Goal: Information Seeking & Learning: Learn about a topic

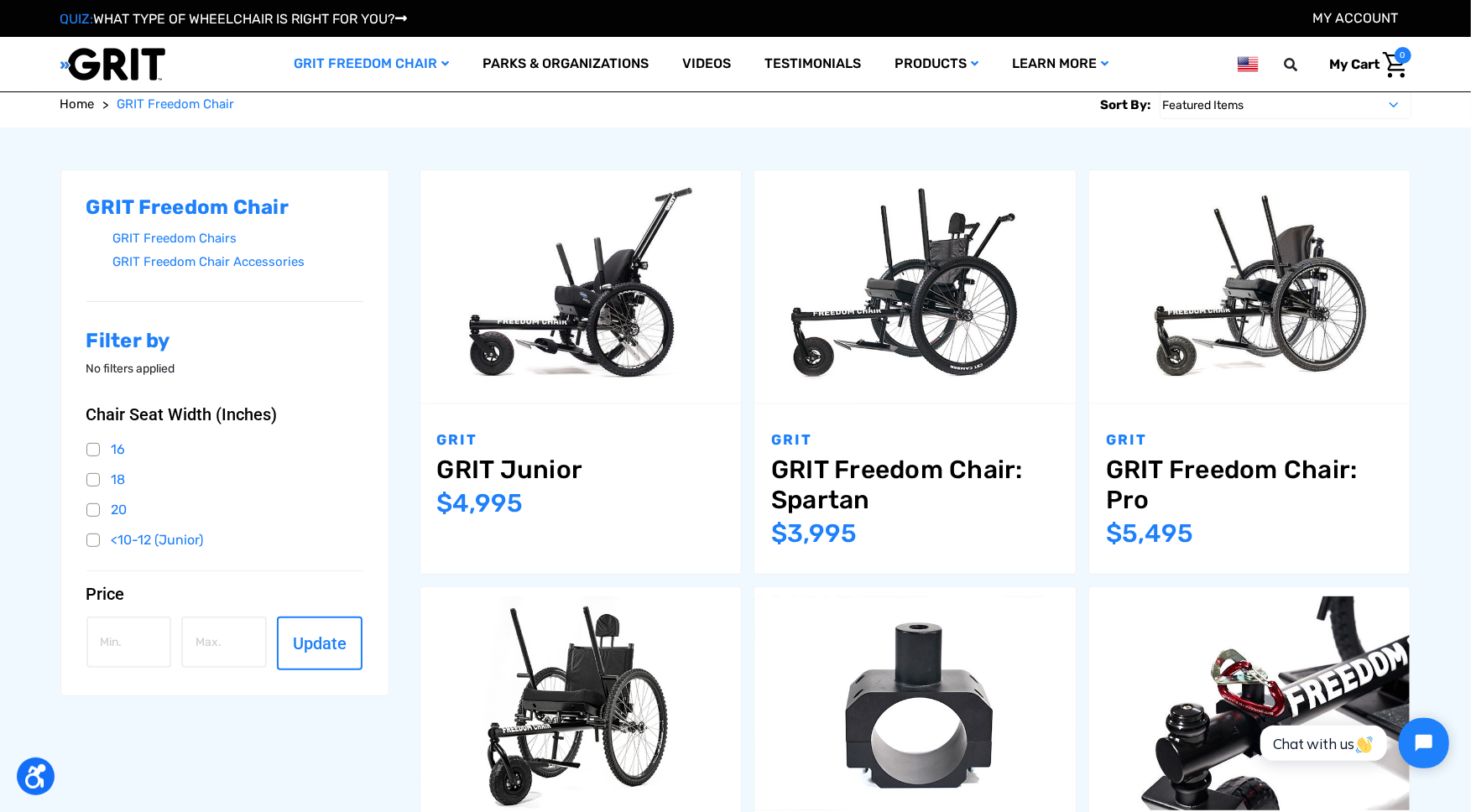
scroll to position [210, 0]
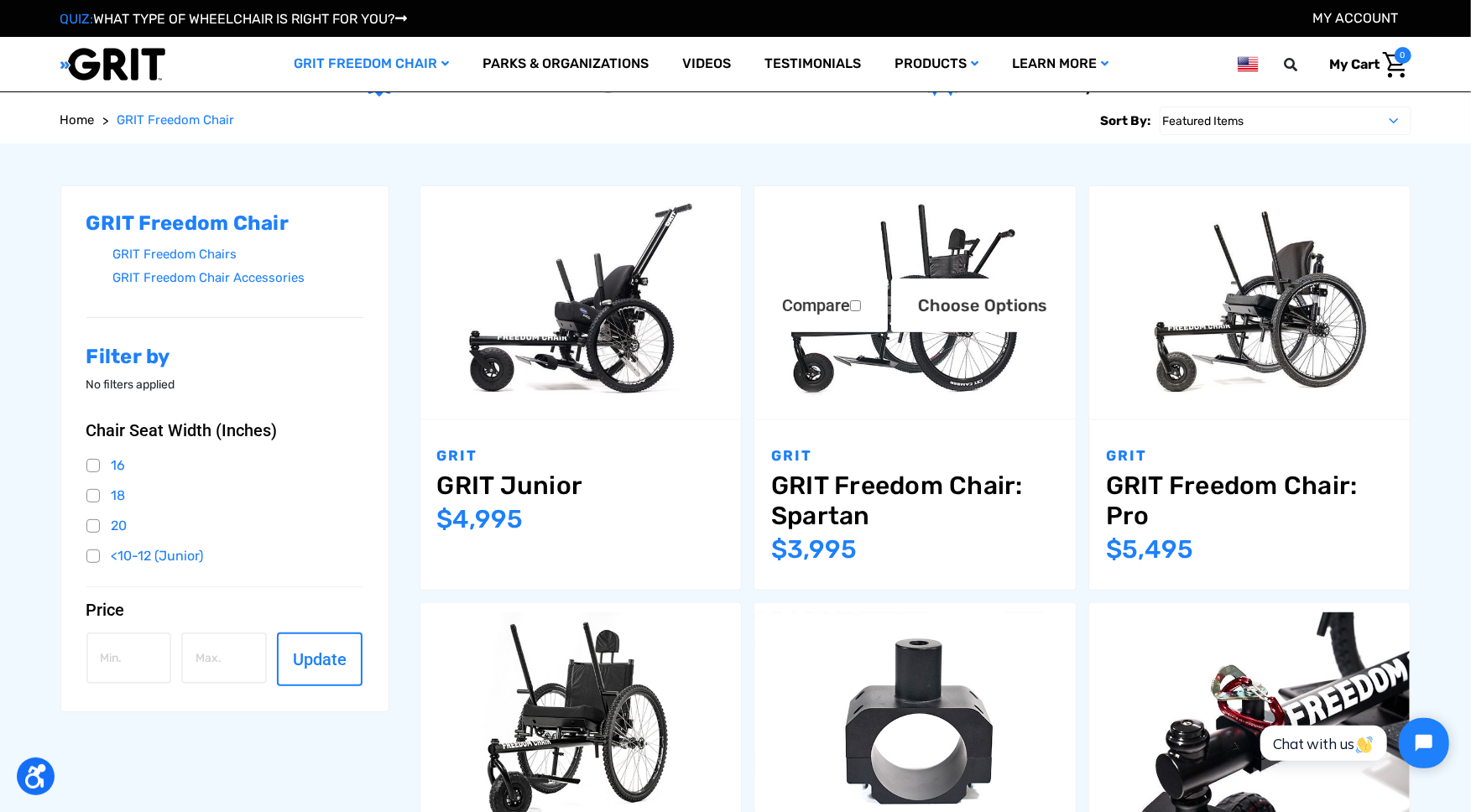
click at [940, 213] on img "GRIT Freedom Chair: Spartan,$3,995.00\a" at bounding box center [914, 302] width 322 height 214
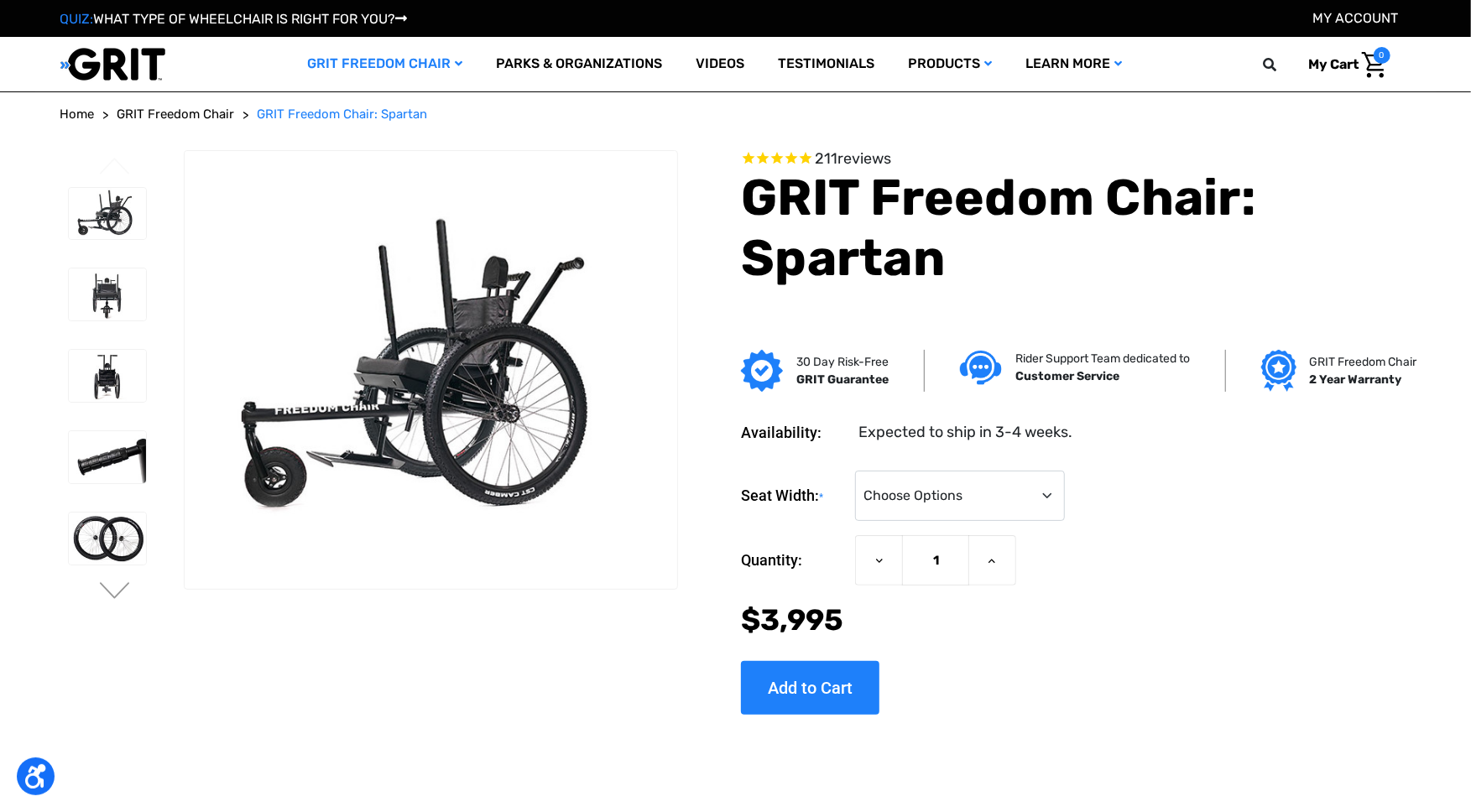
click at [1226, 268] on h1 "GRIT Freedom Chair: Spartan" at bounding box center [1076, 228] width 669 height 120
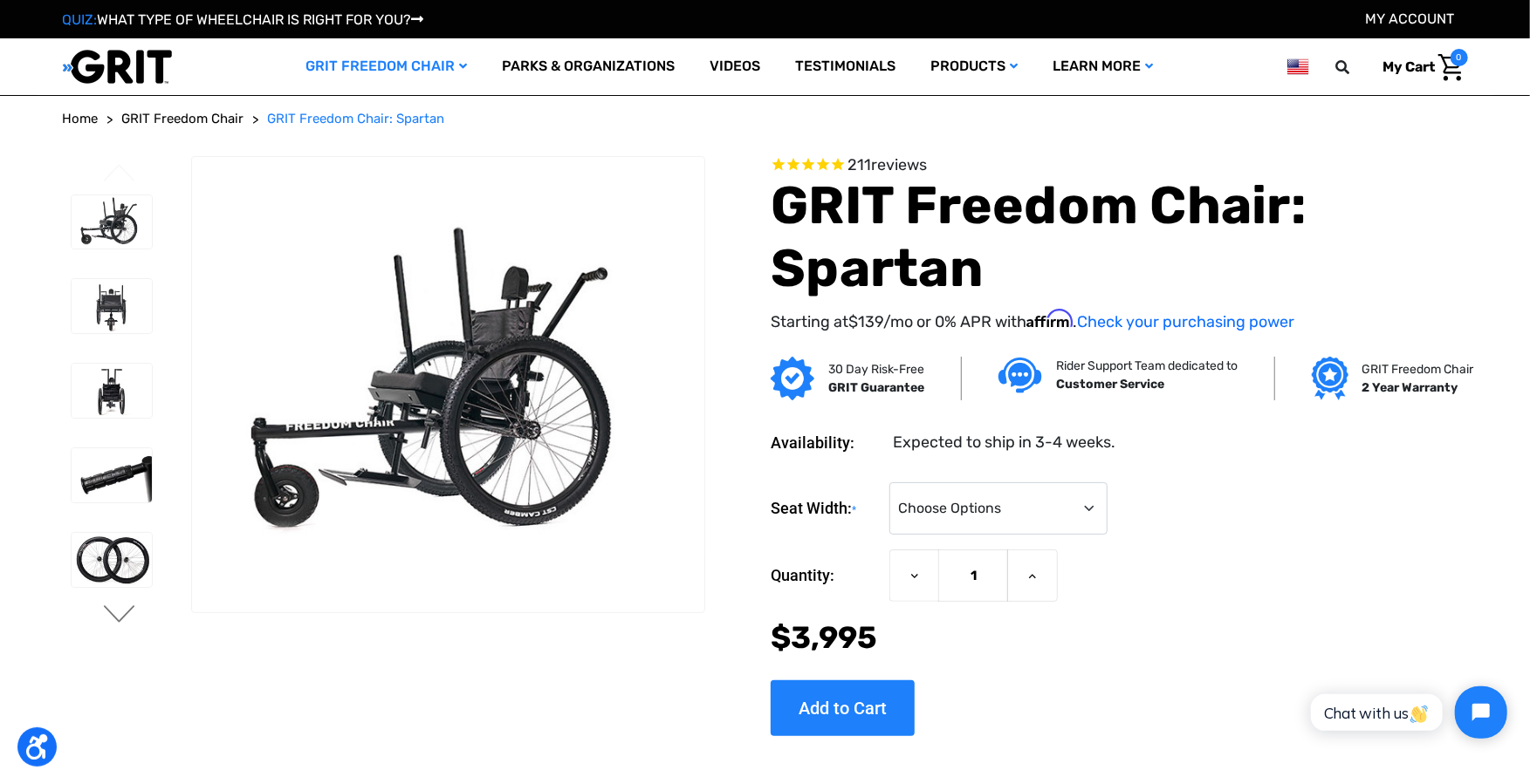
click at [112, 617] on button "Next" at bounding box center [119, 615] width 37 height 21
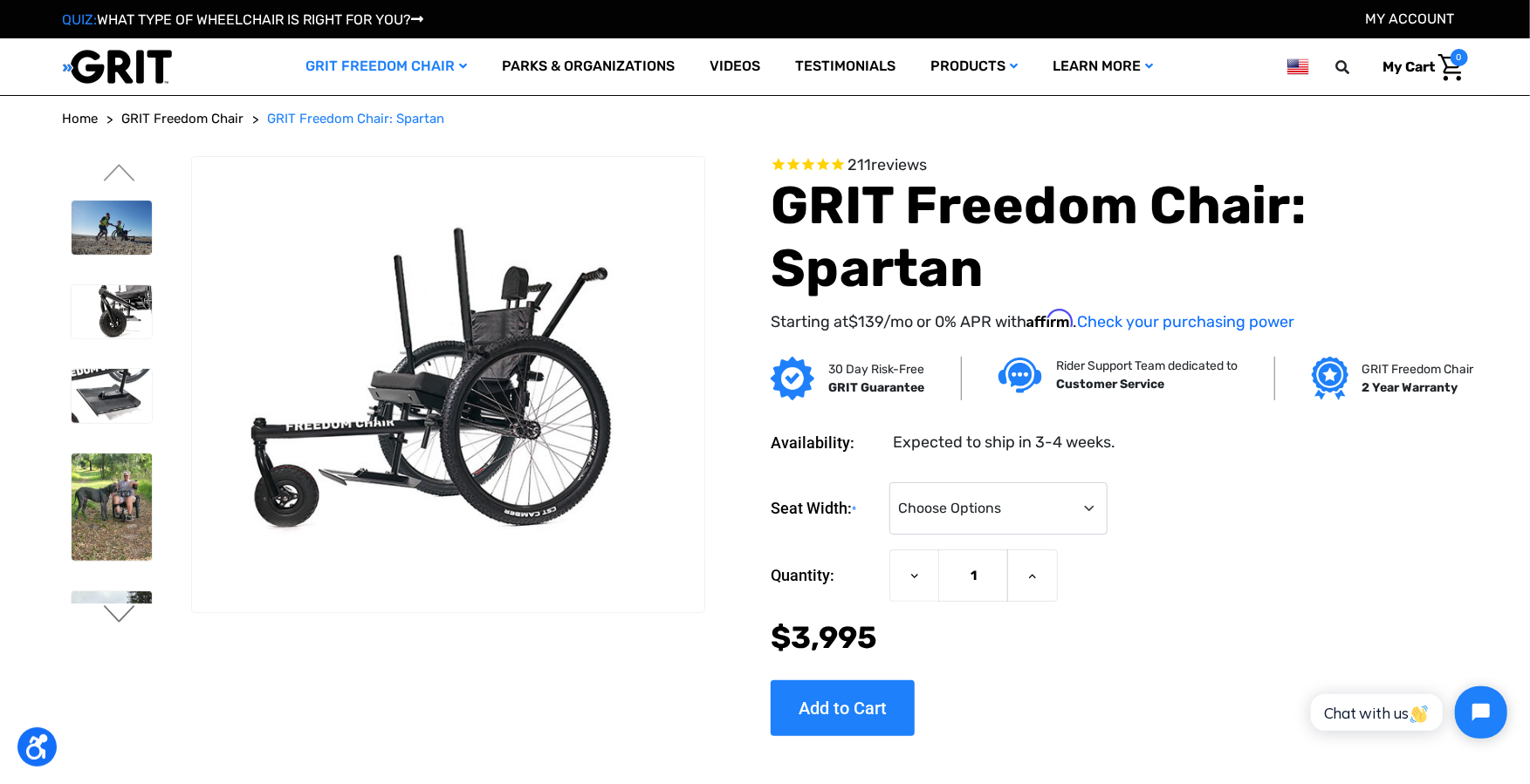
click at [112, 617] on button "Next" at bounding box center [119, 615] width 37 height 21
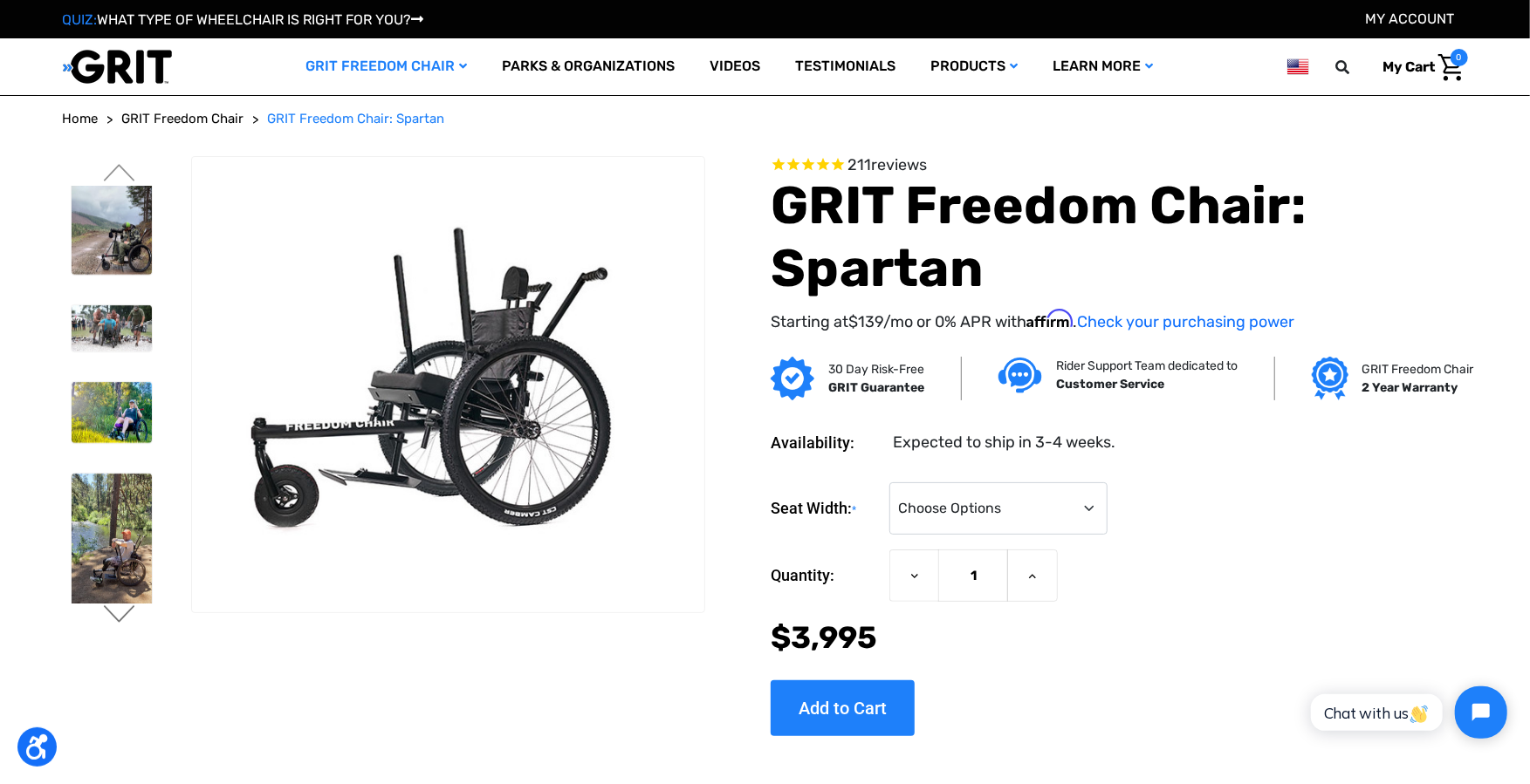
click at [112, 617] on button "Next" at bounding box center [119, 615] width 37 height 21
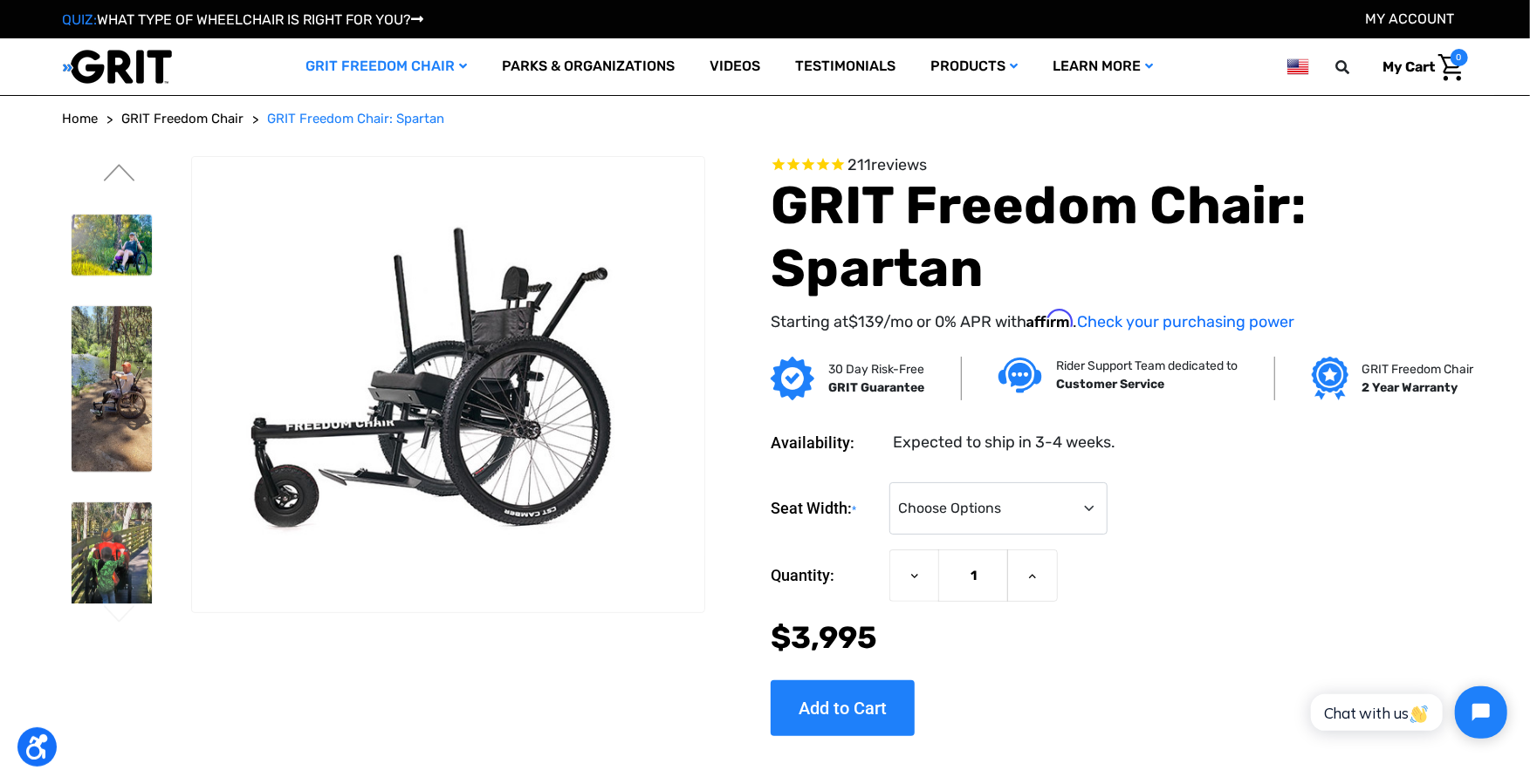
click at [112, 617] on button "Next" at bounding box center [119, 615] width 37 height 21
click at [125, 161] on ul "Previous Next" at bounding box center [127, 395] width 128 height 479
click at [124, 172] on button "Previous" at bounding box center [119, 174] width 37 height 21
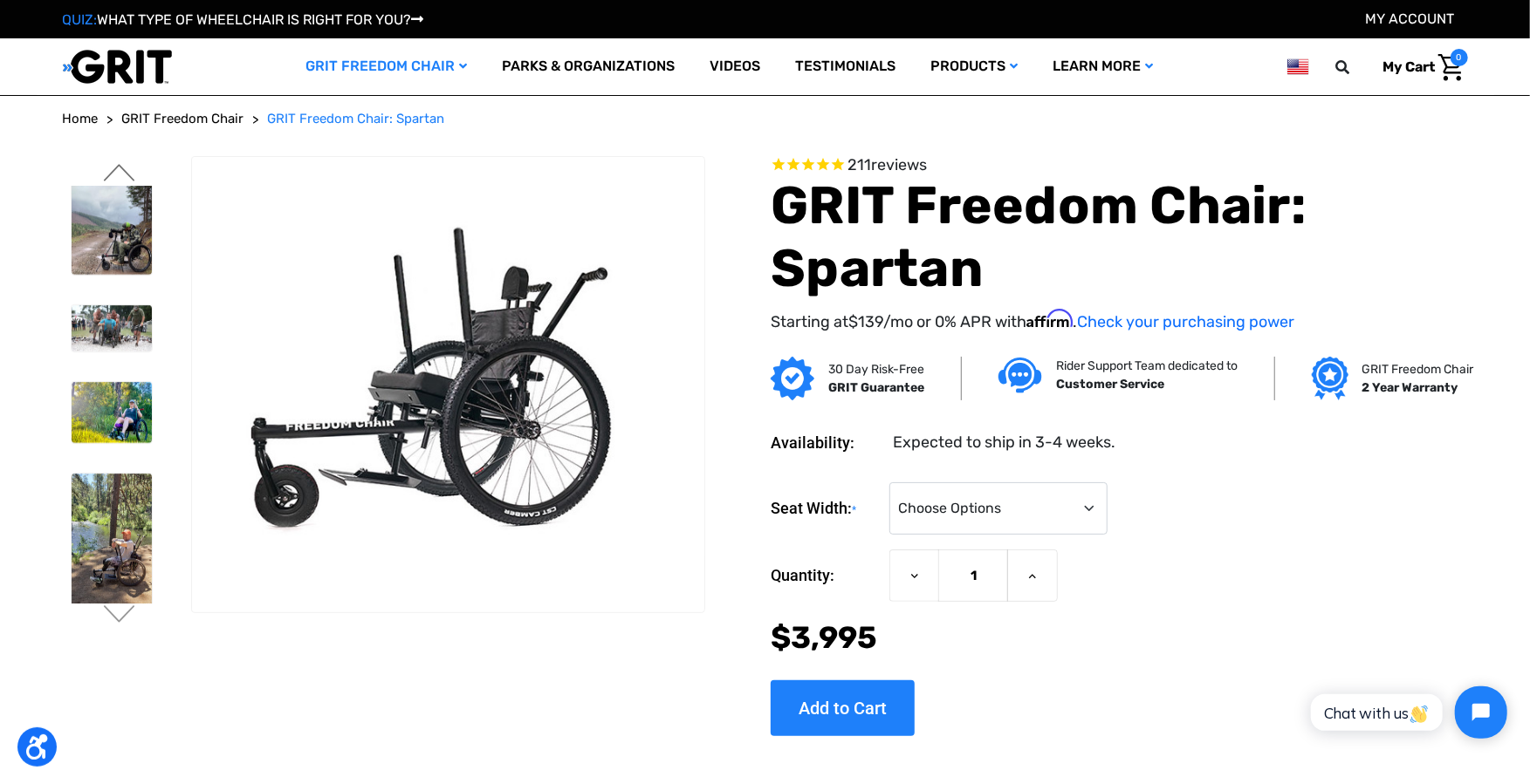
click at [124, 172] on button "Previous" at bounding box center [119, 174] width 37 height 21
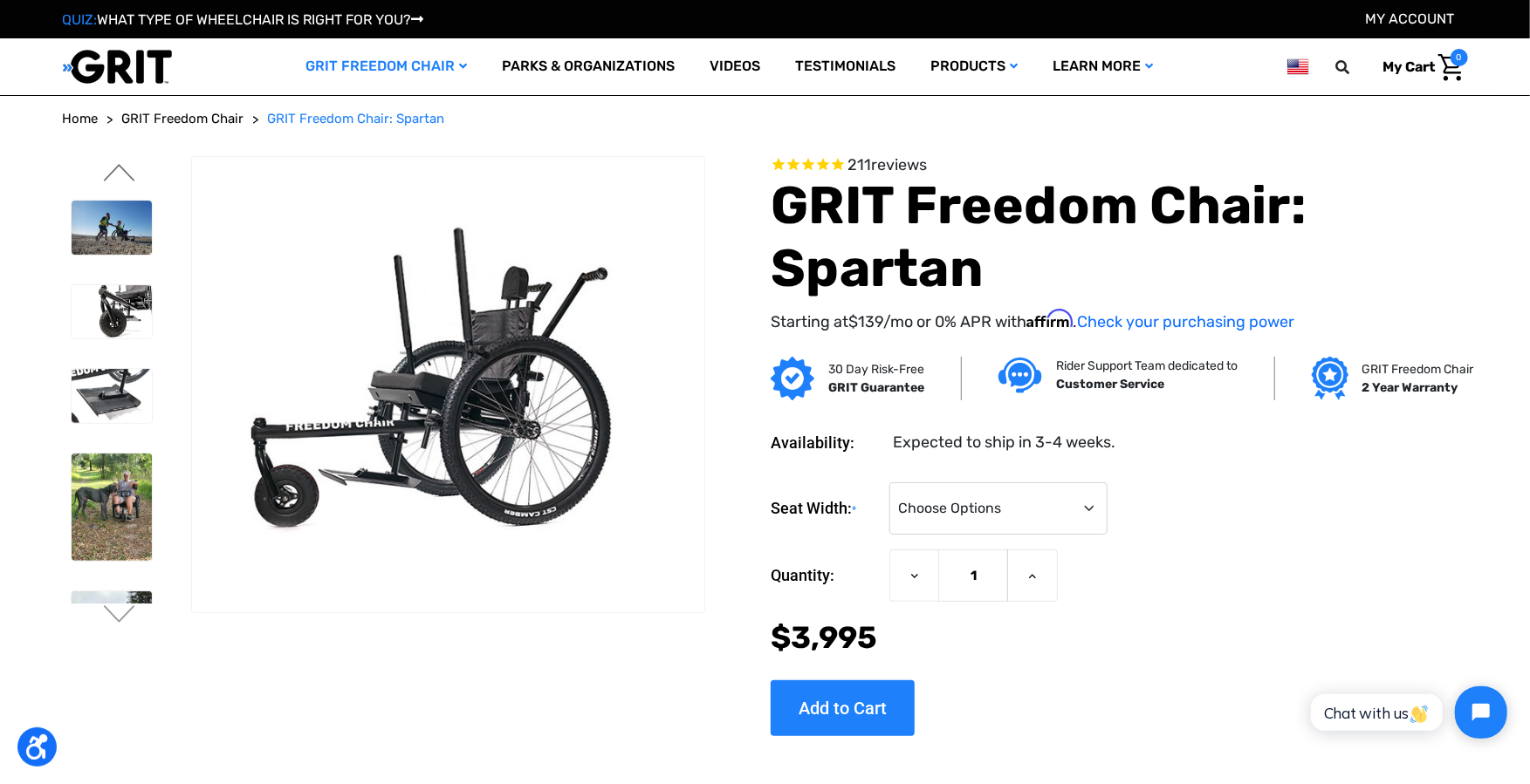
click at [124, 172] on button "Previous" at bounding box center [119, 174] width 37 height 21
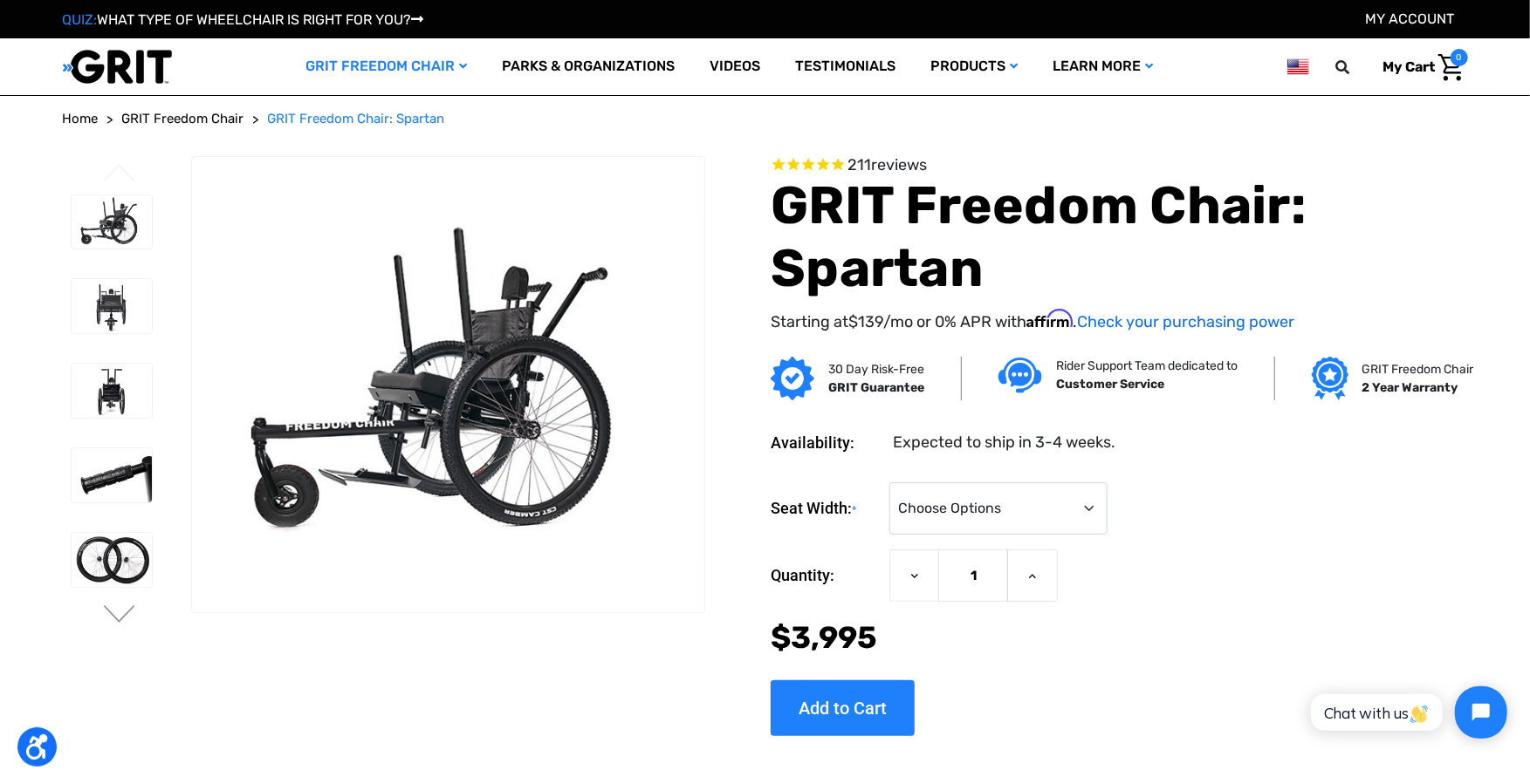
click at [124, 172] on button "Previous" at bounding box center [119, 174] width 37 height 21
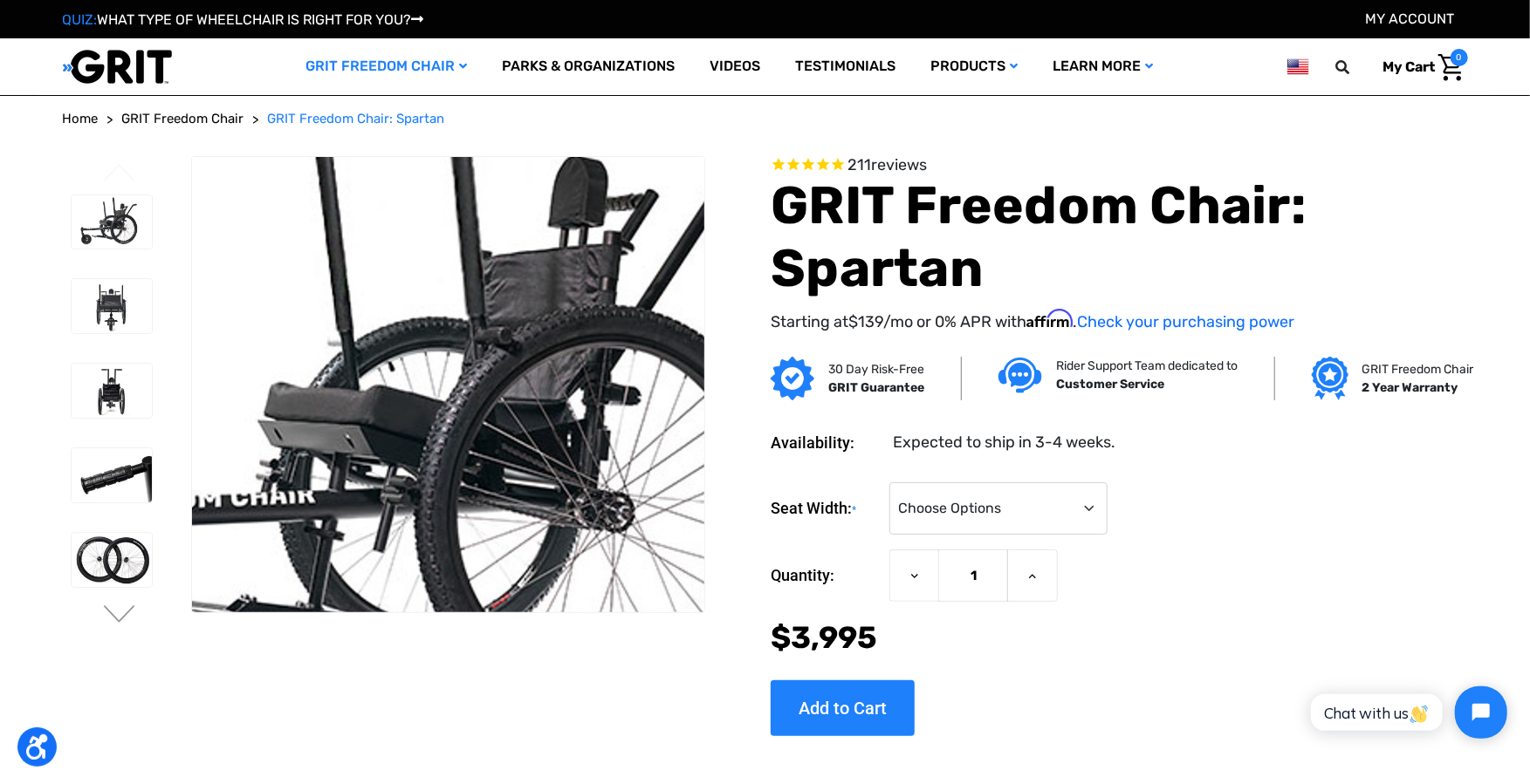
click at [463, 340] on img at bounding box center [432, 413] width 1117 height 744
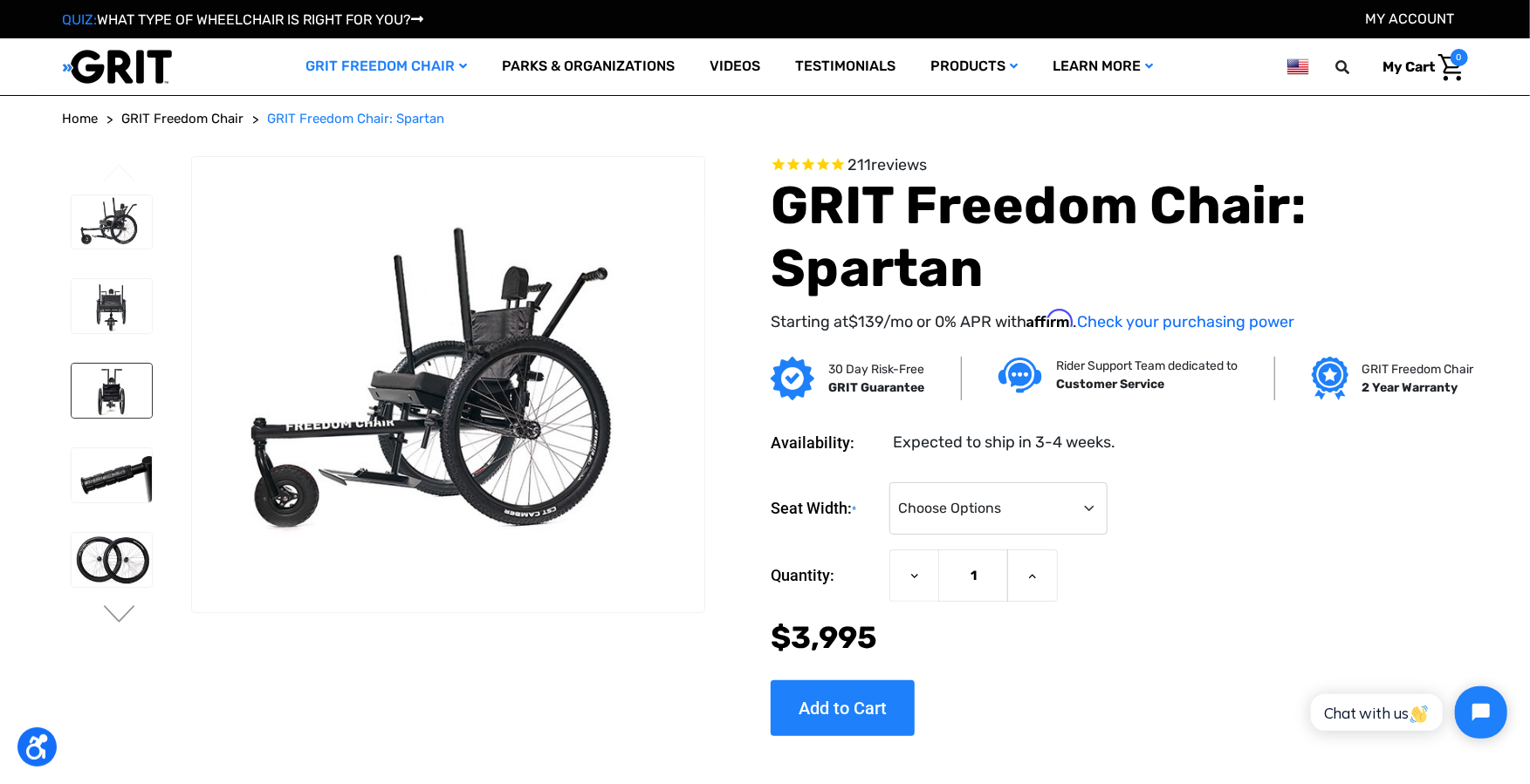
click at [117, 371] on img at bounding box center [112, 391] width 81 height 54
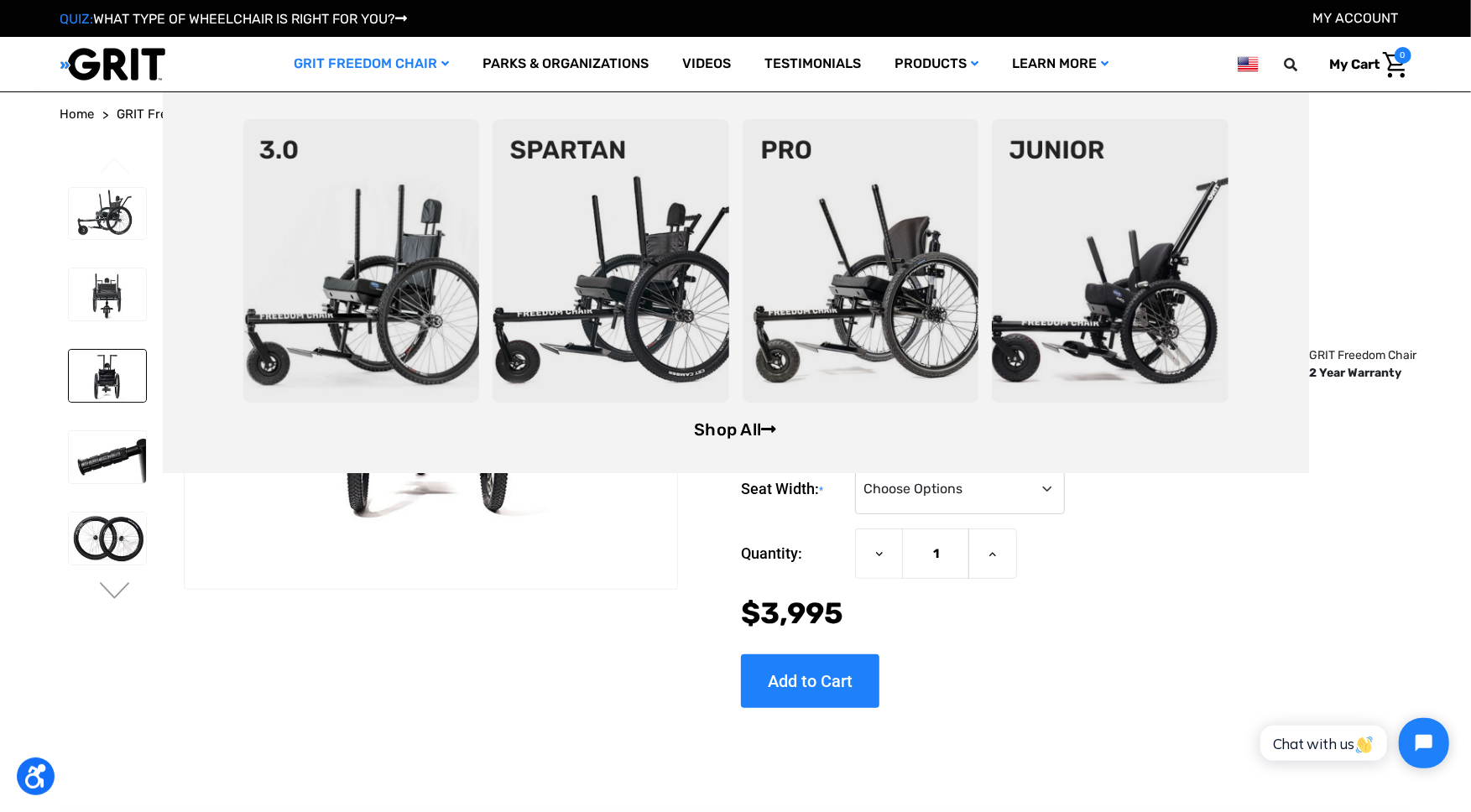
click at [710, 432] on link "Shop All" at bounding box center [734, 429] width 82 height 20
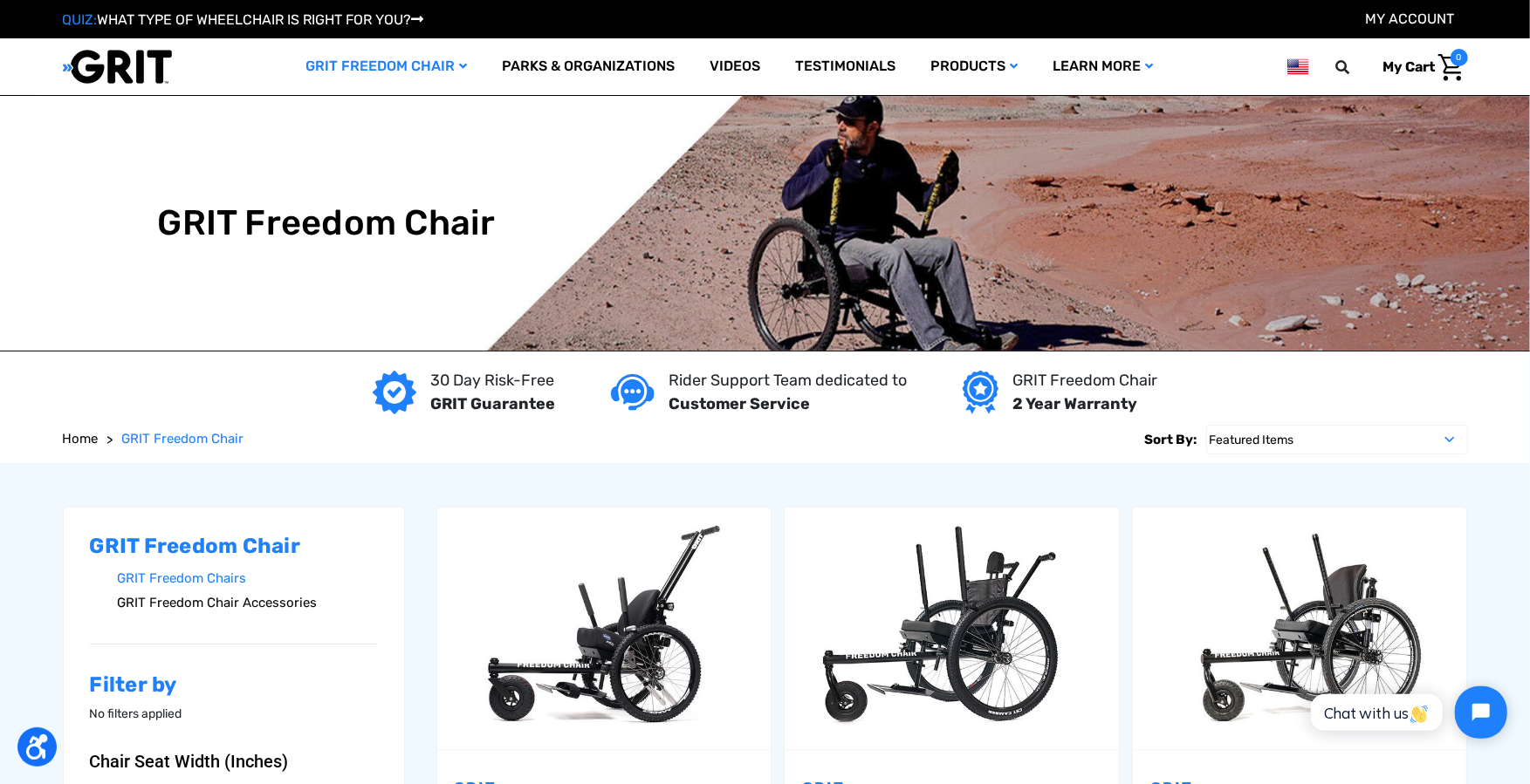
click at [219, 606] on link "GRIT Freedom Chair Accessories" at bounding box center [248, 603] width 260 height 25
click at [221, 606] on link "GRIT Freedom Chair Accessories" at bounding box center [248, 603] width 260 height 25
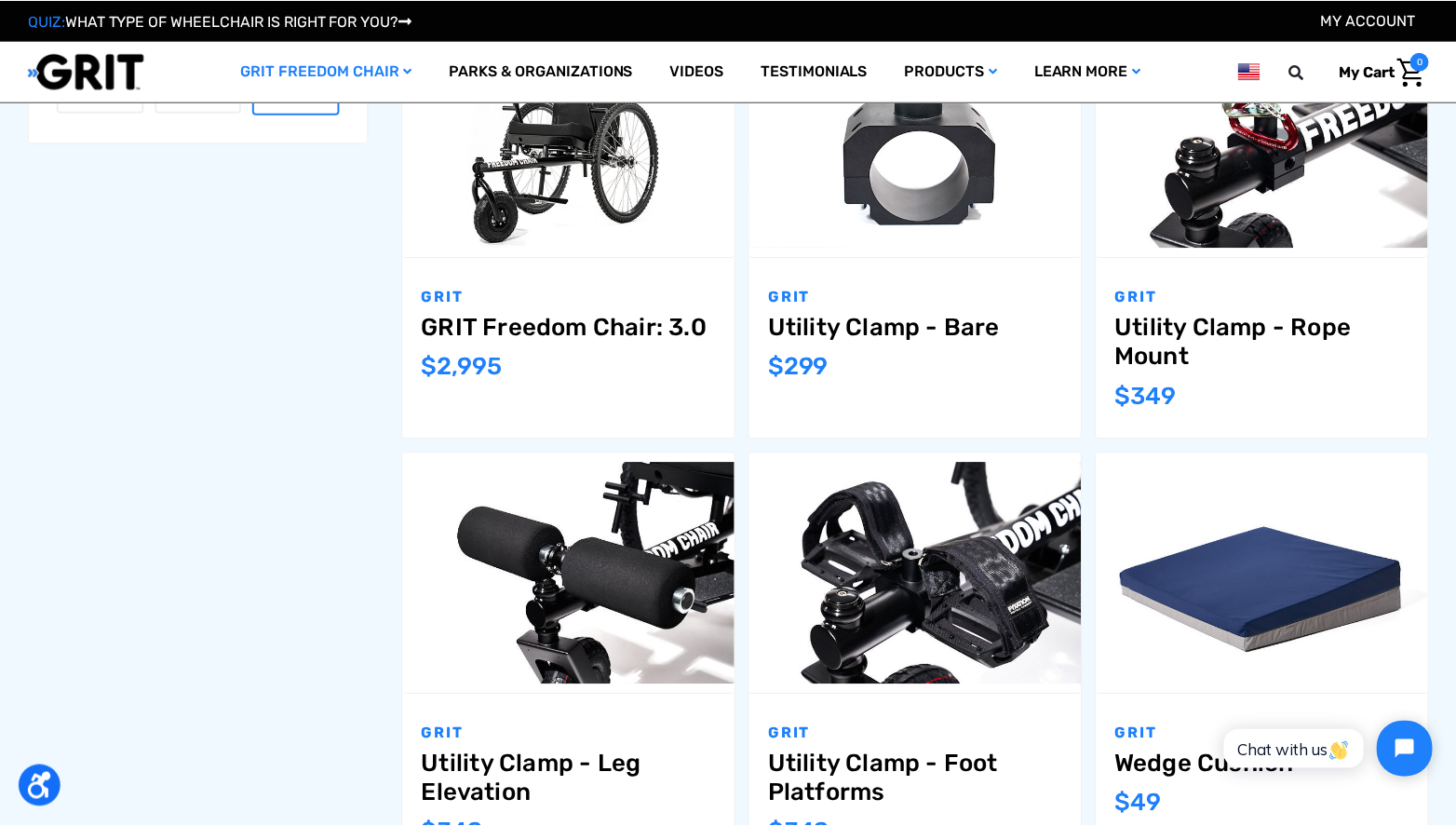
scroll to position [832, 0]
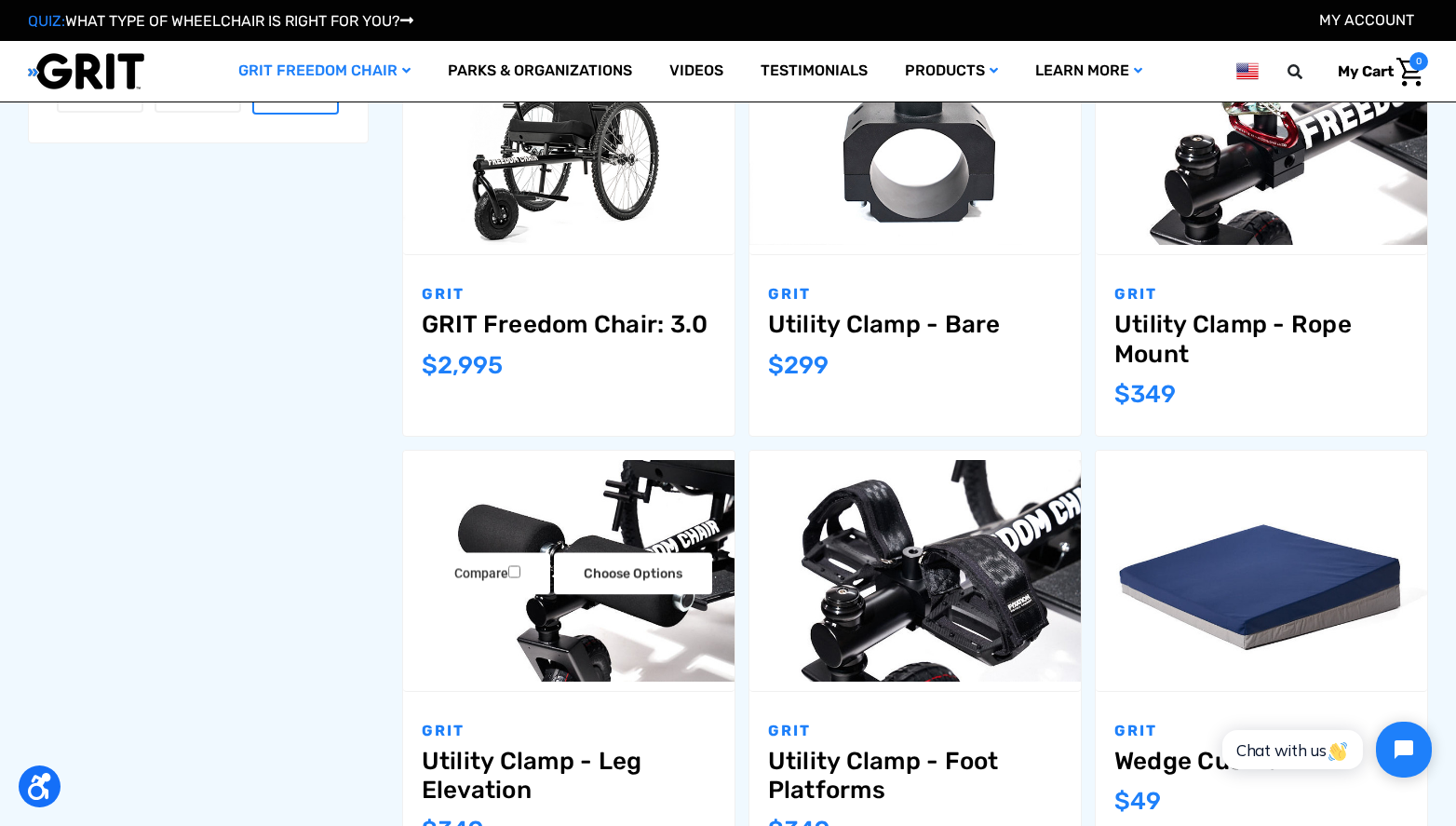
click at [551, 501] on img "Utility Clamp - Leg Elevation,$349.00\a" at bounding box center [568, 570] width 332 height 221
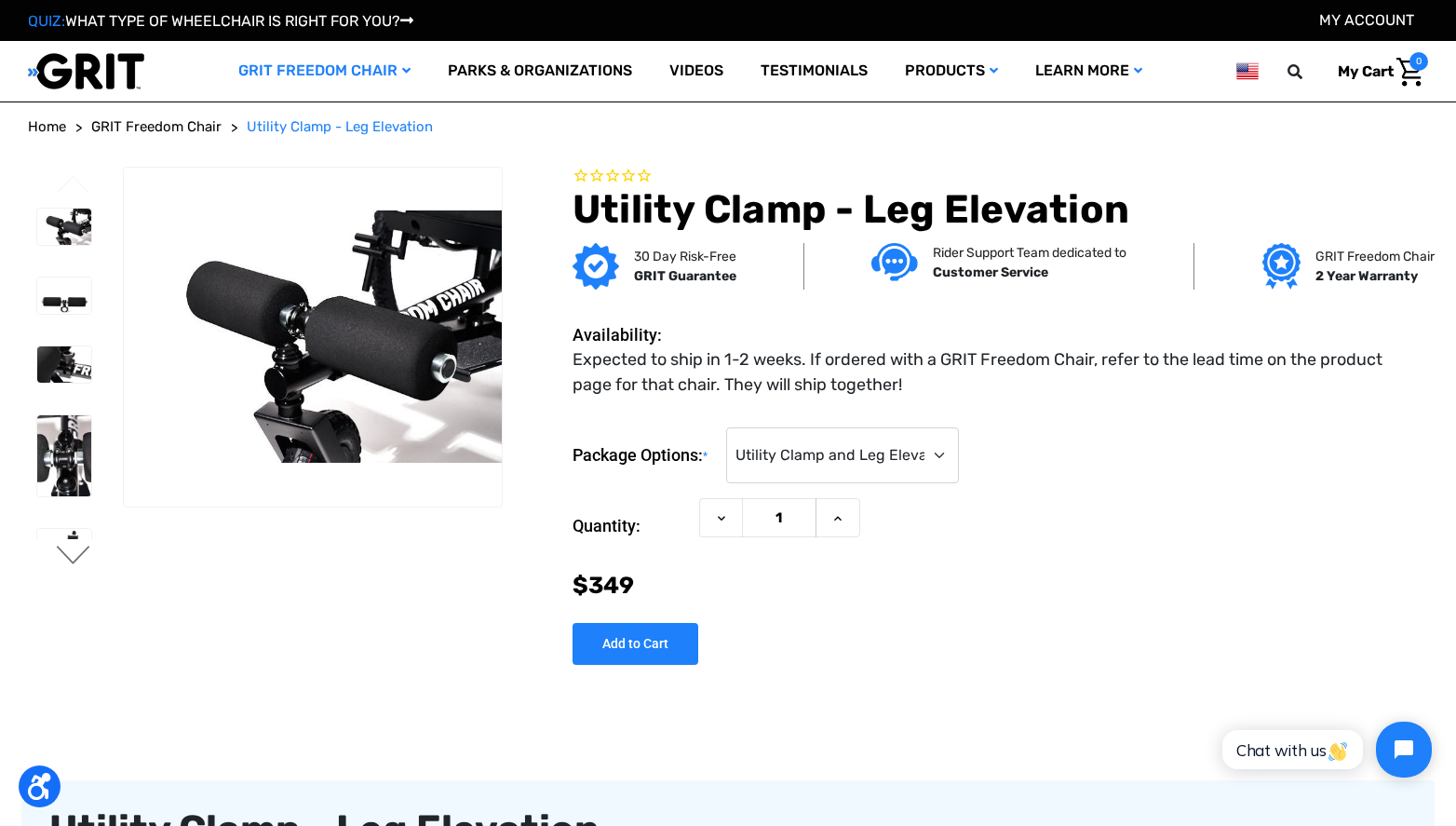
click at [72, 563] on button "Next" at bounding box center [73, 556] width 39 height 22
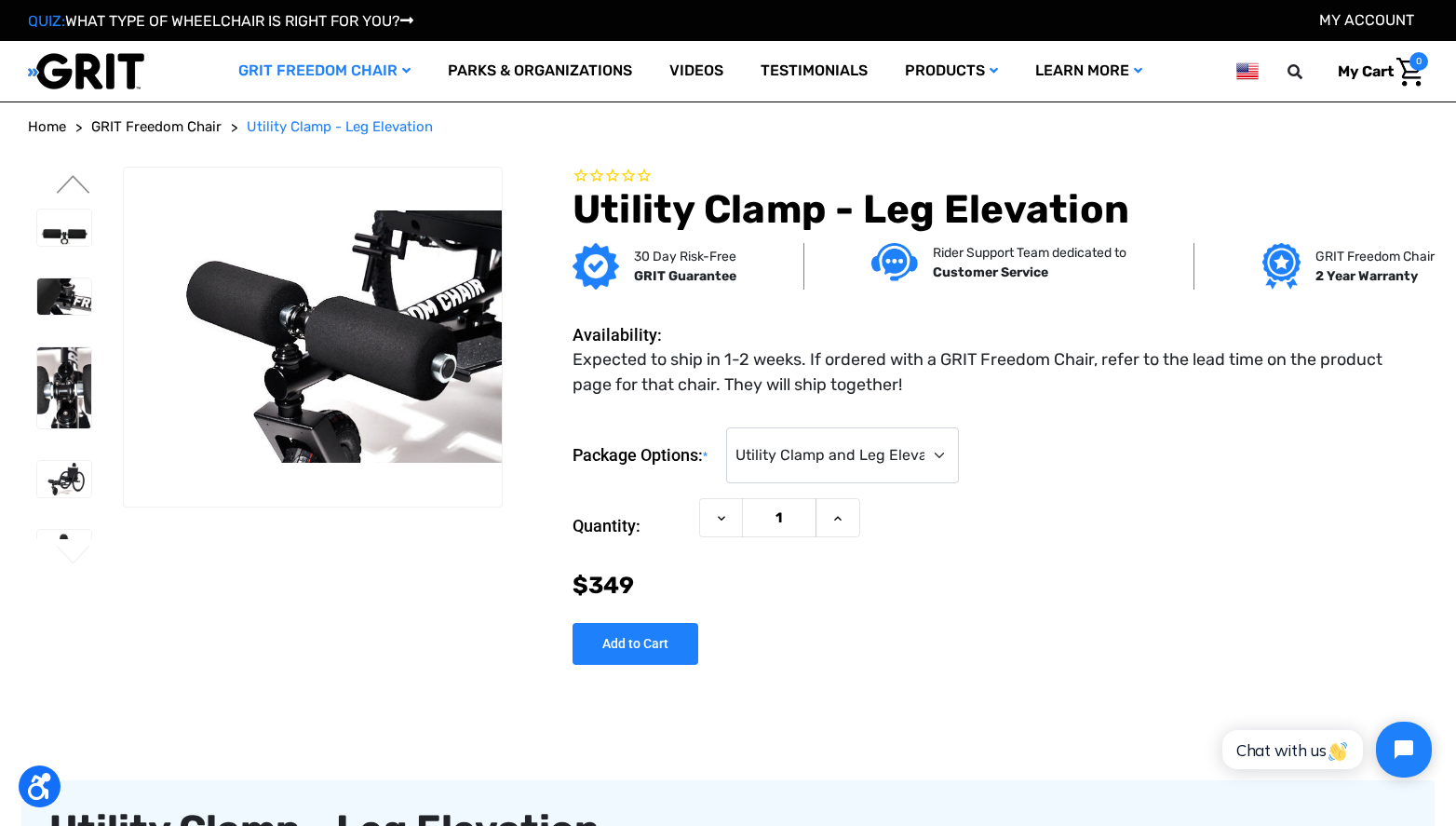
click at [63, 552] on button "Next" at bounding box center [73, 556] width 39 height 22
click at [61, 465] on img at bounding box center [64, 479] width 54 height 37
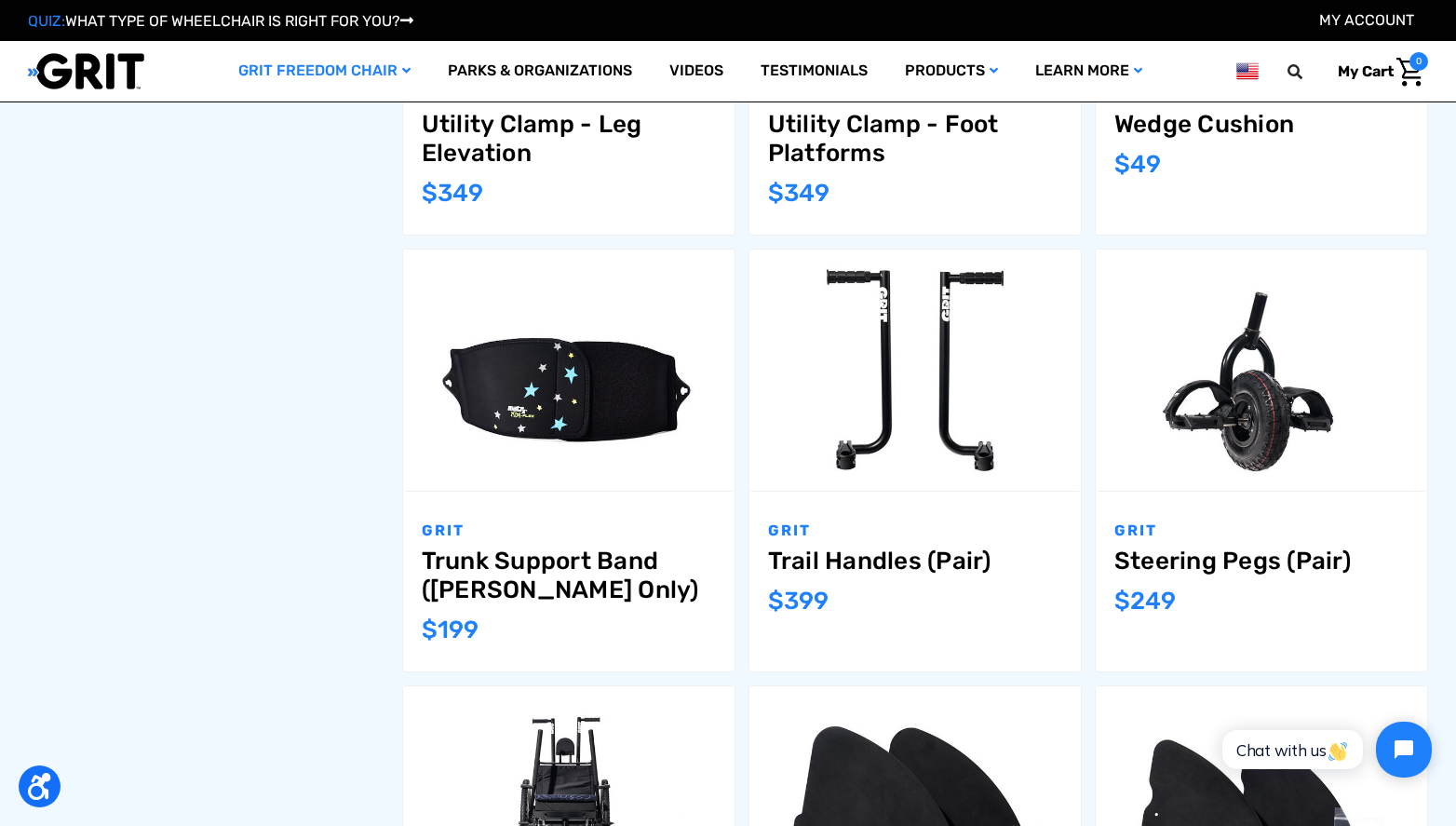
scroll to position [1474, 0]
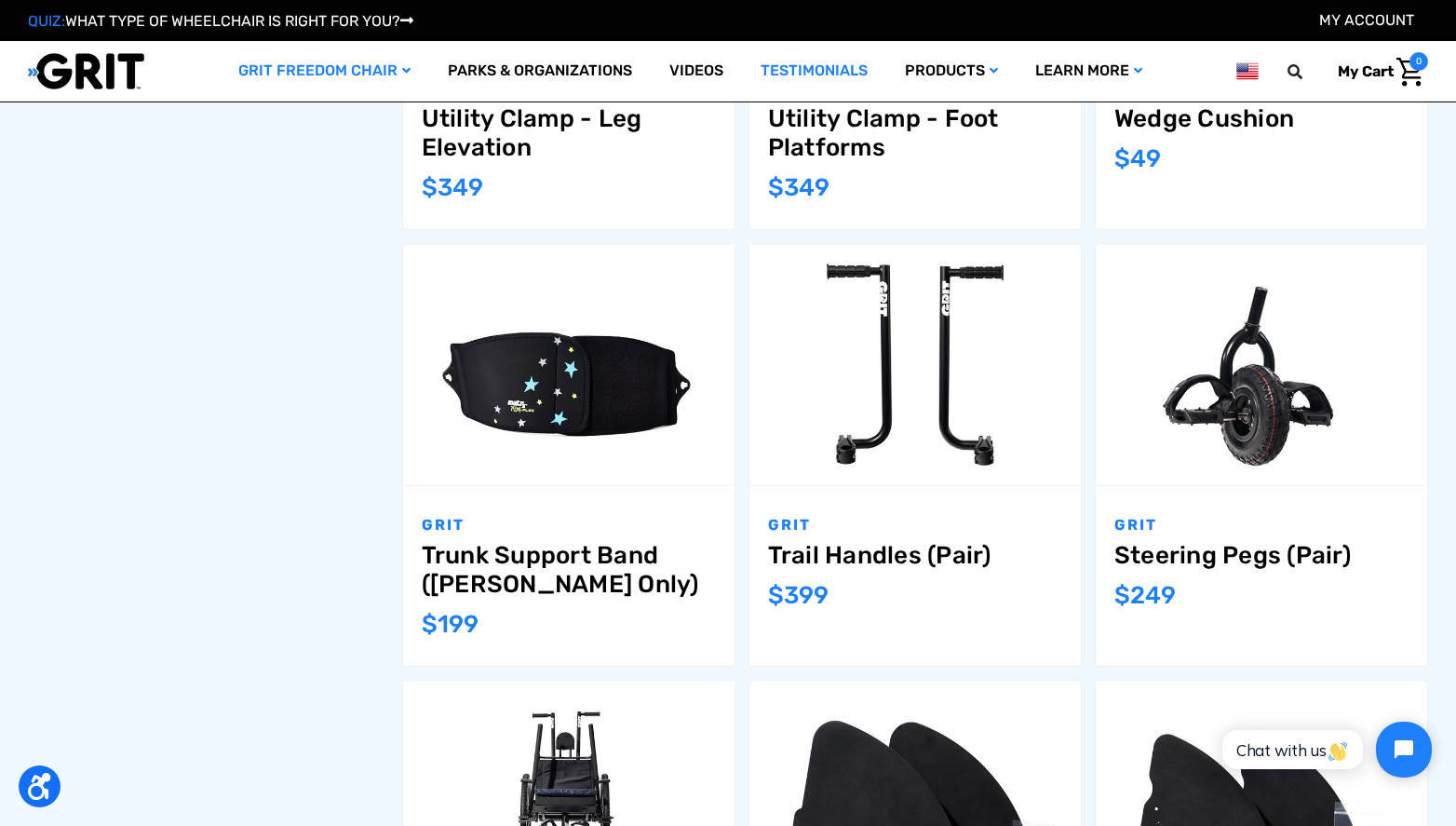
click at [746, 85] on link "Testimonials" at bounding box center [814, 71] width 144 height 61
click at [823, 422] on img "Trail Handles (Pair),$399.00\a" at bounding box center [915, 364] width 332 height 221
